Goal: Information Seeking & Learning: Check status

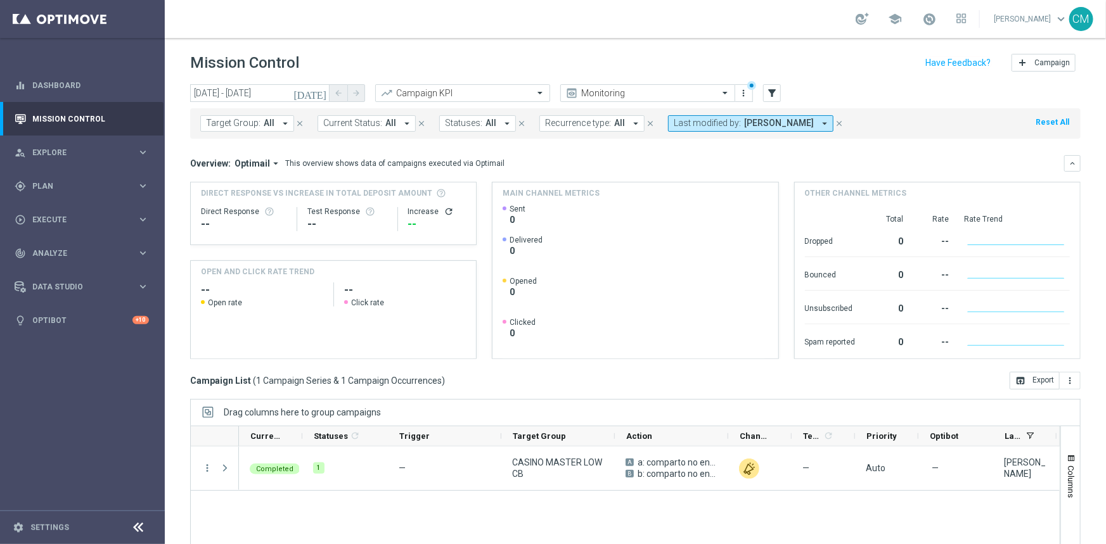
click at [751, 125] on span "[PERSON_NAME]" at bounding box center [779, 123] width 70 height 11
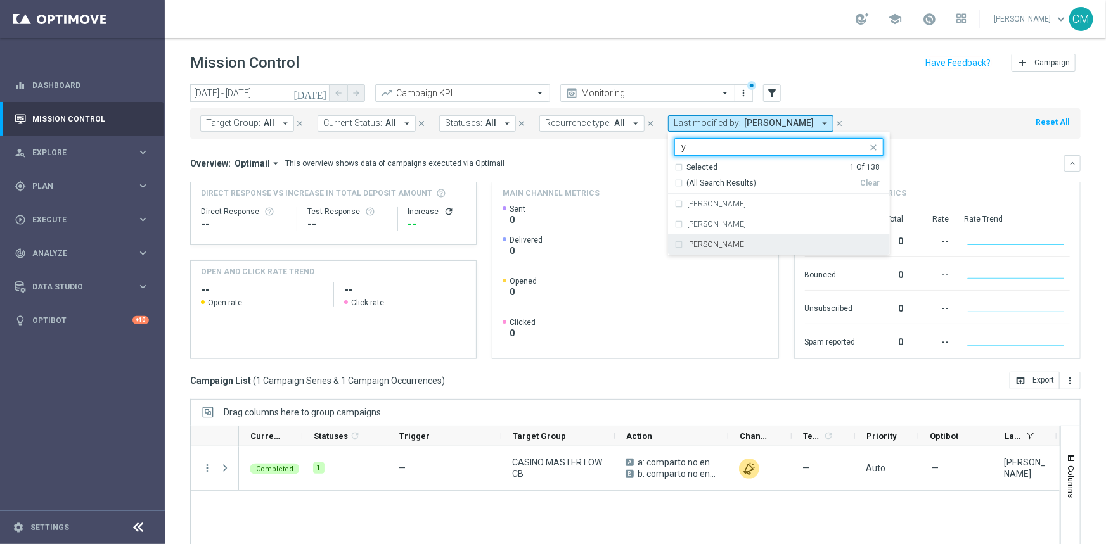
click at [734, 238] on div "[PERSON_NAME]" at bounding box center [778, 244] width 209 height 20
type input "y"
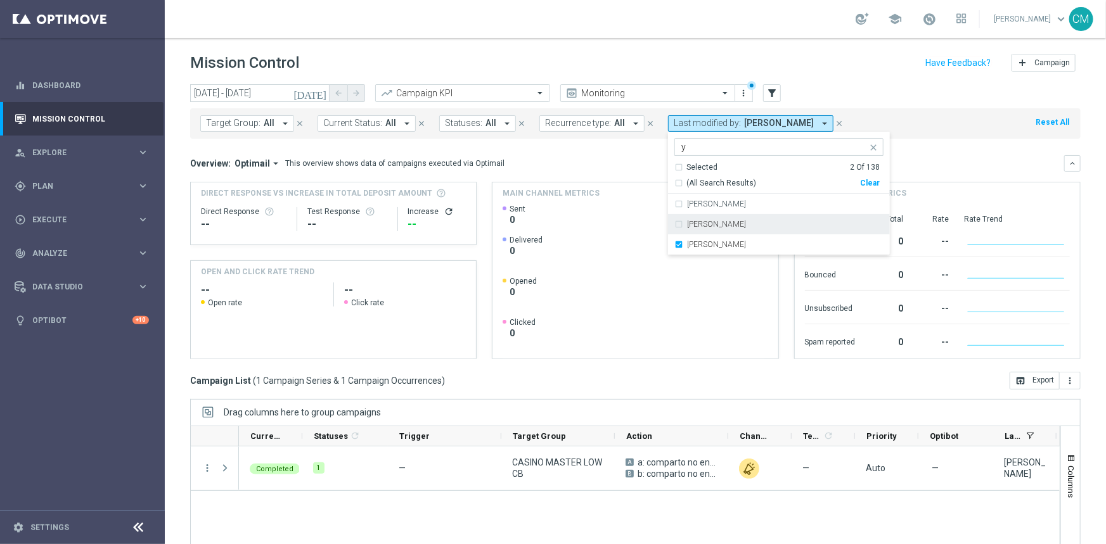
click at [603, 165] on div "Overview: Optimail arrow_drop_down This overview shows data of campaigns execut…" at bounding box center [627, 163] width 874 height 11
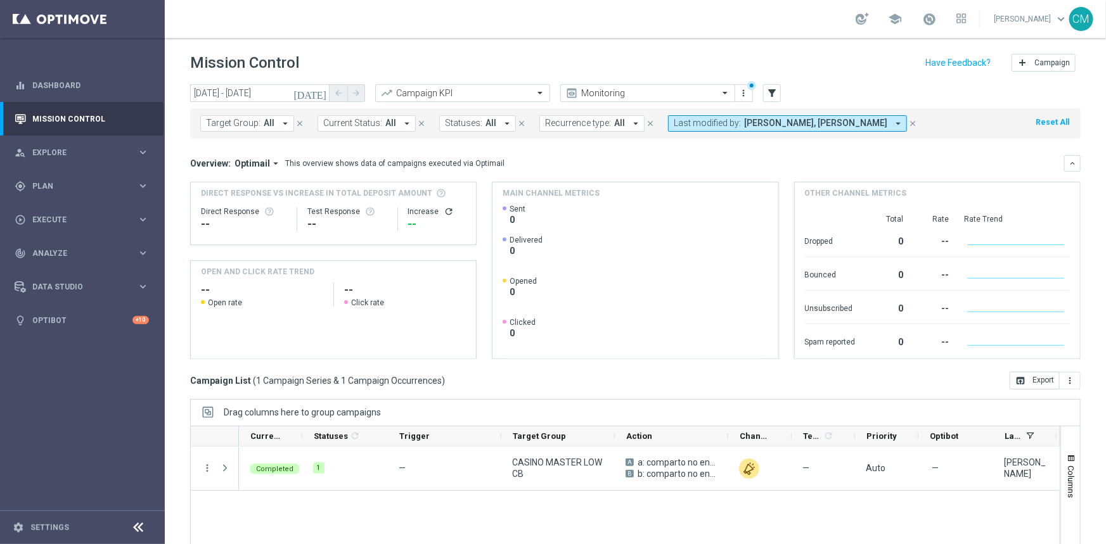
click at [766, 123] on span "[PERSON_NAME], [PERSON_NAME]" at bounding box center [815, 123] width 143 height 11
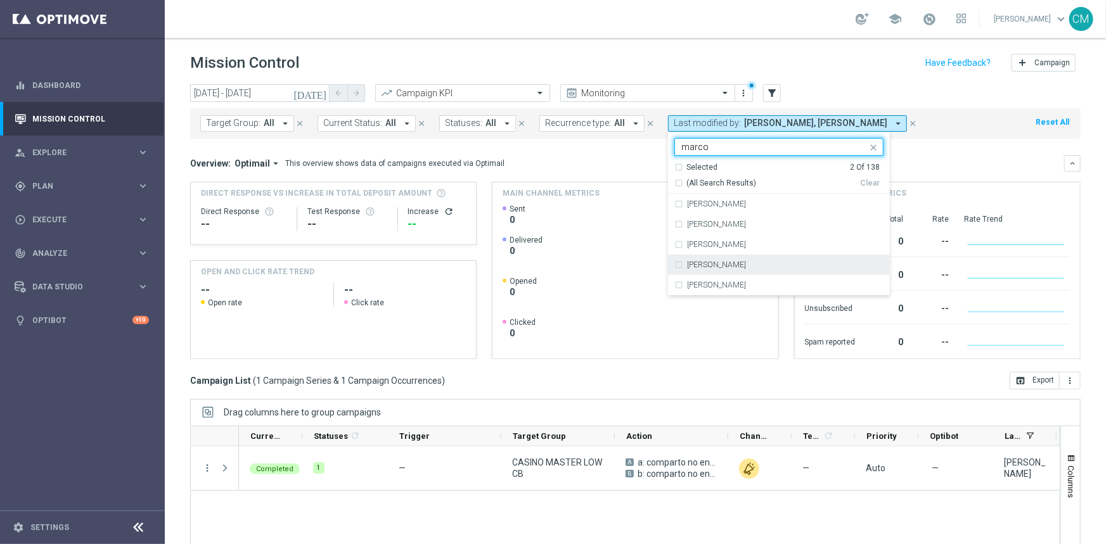
click at [755, 261] on div "[PERSON_NAME]" at bounding box center [785, 265] width 196 height 8
type input "marco"
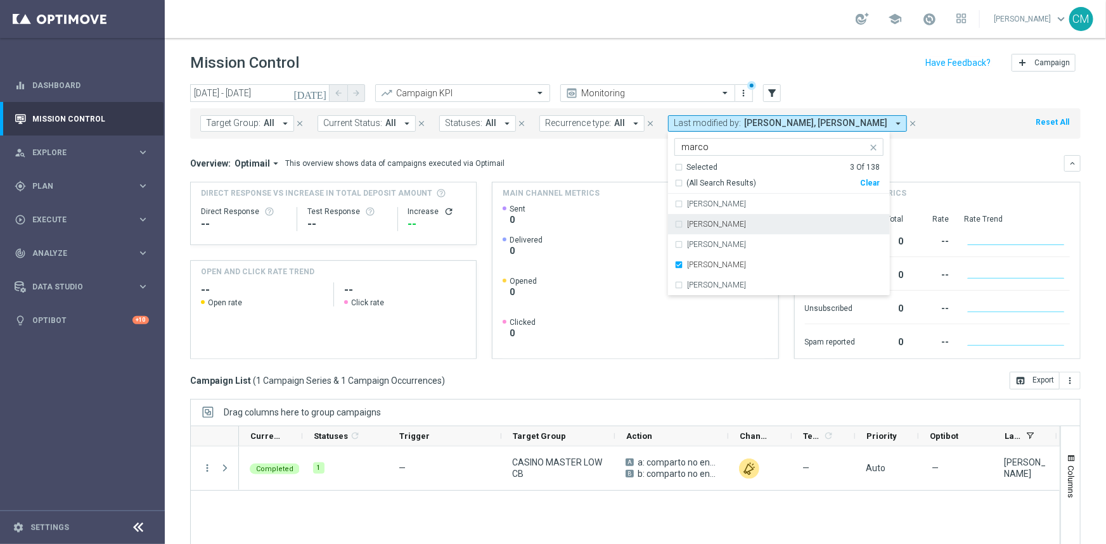
click at [536, 145] on mini-dashboard "Overview: Optimail arrow_drop_down This overview shows data of campaigns execut…" at bounding box center [635, 255] width 890 height 233
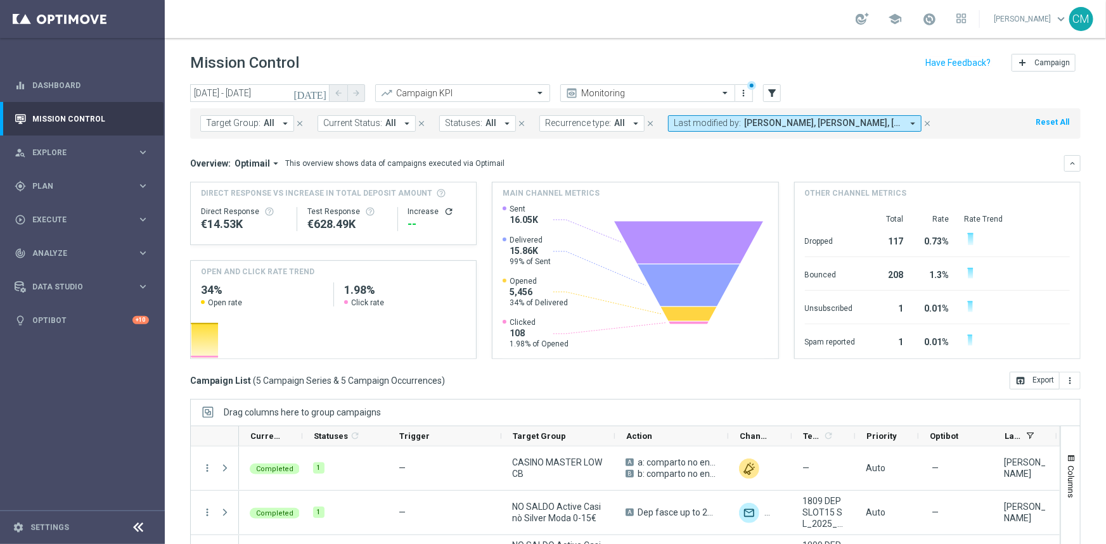
click at [326, 94] on icon "[DATE]" at bounding box center [310, 92] width 34 height 11
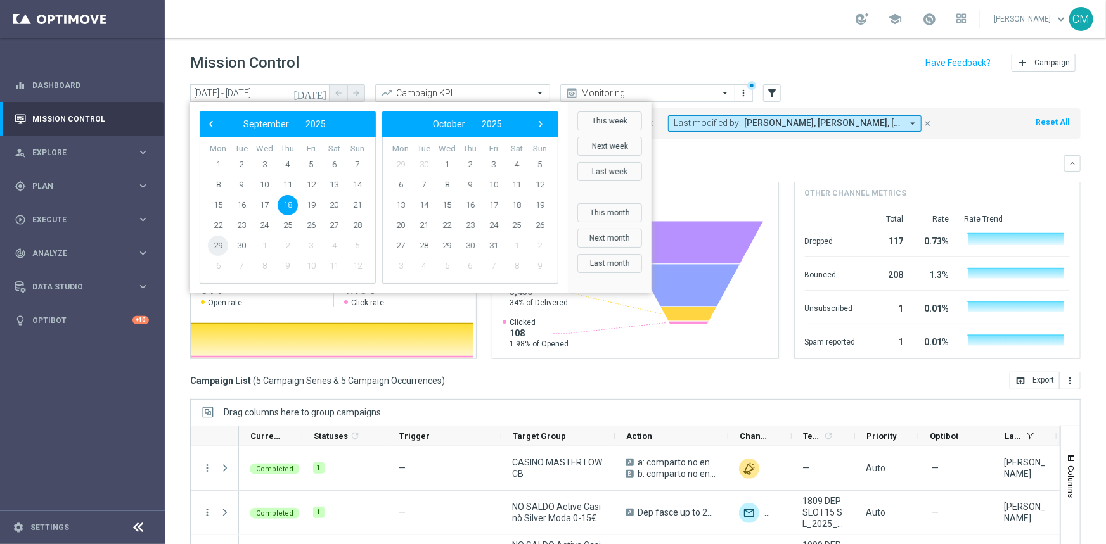
click at [220, 253] on span "29" at bounding box center [218, 246] width 20 height 20
type input "[DATE] - [DATE]"
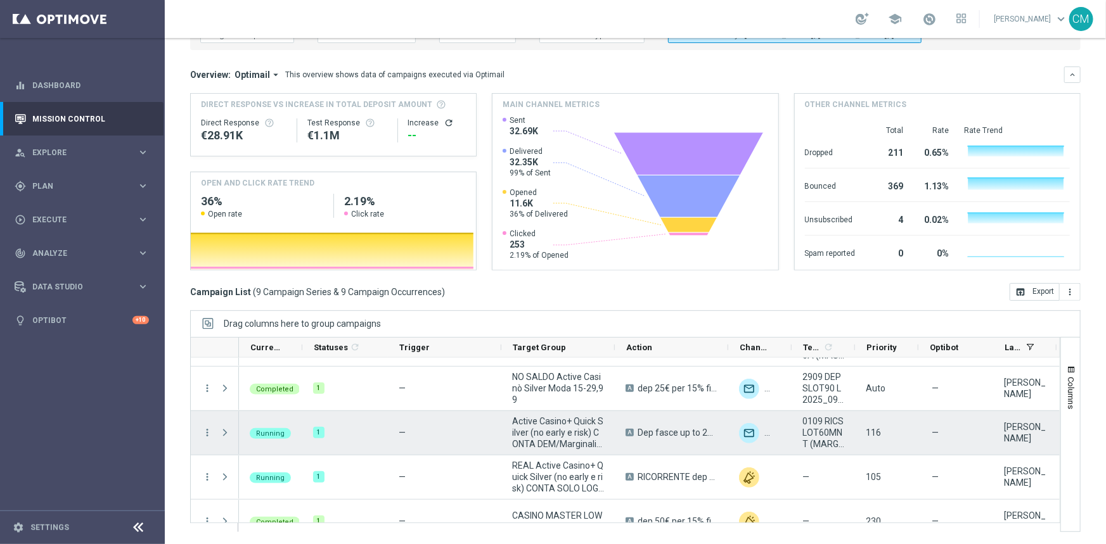
scroll to position [234, 0]
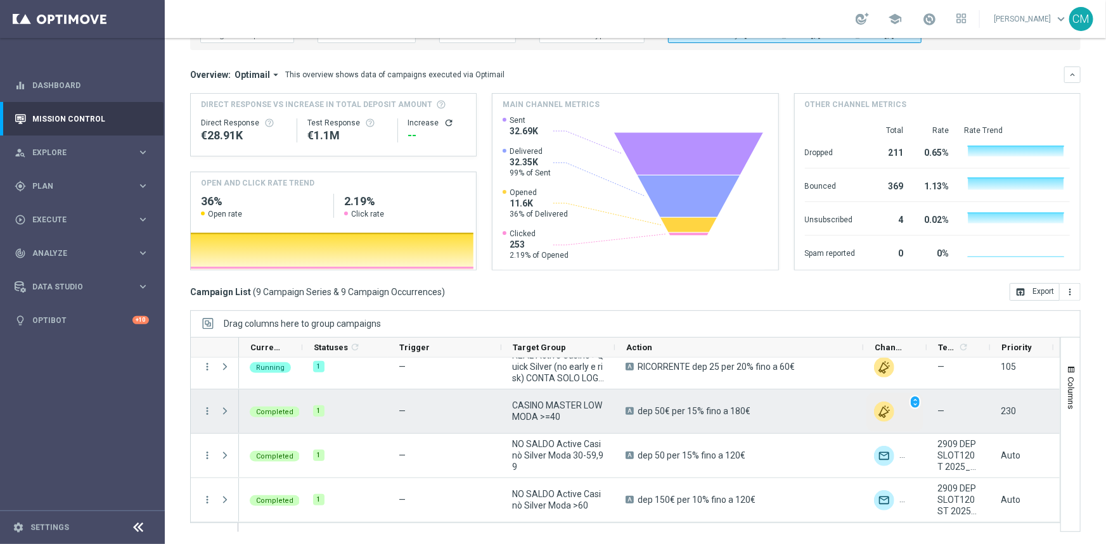
drag, startPoint x: 727, startPoint y: 343, endPoint x: 862, endPoint y: 398, distance: 145.8
click at [862, 398] on div at bounding box center [625, 434] width 870 height 195
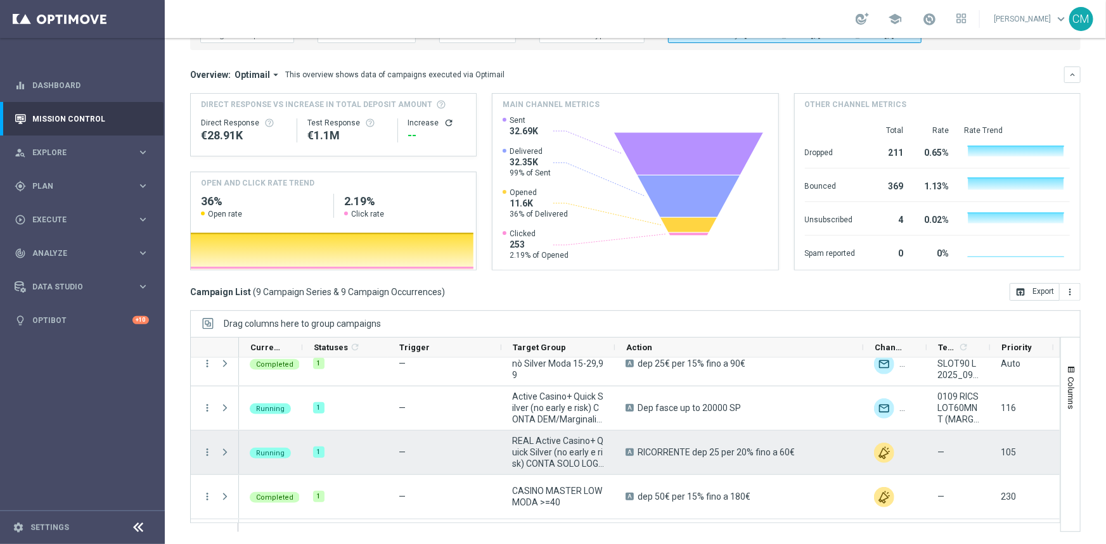
scroll to position [150, 0]
